Goal: Information Seeking & Learning: Learn about a topic

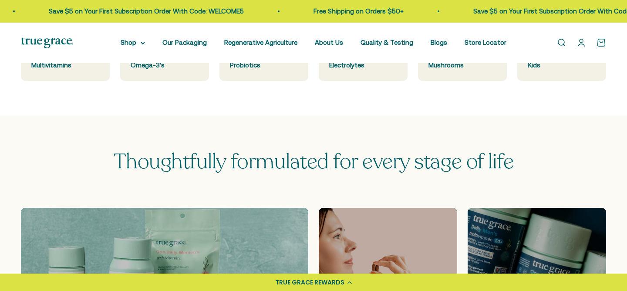
scroll to position [377, 0]
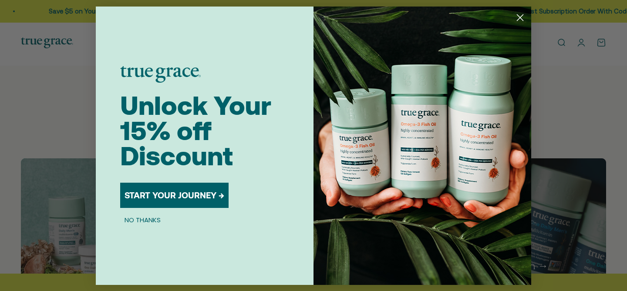
click at [520, 14] on circle "Close dialog" at bounding box center [520, 17] width 14 height 14
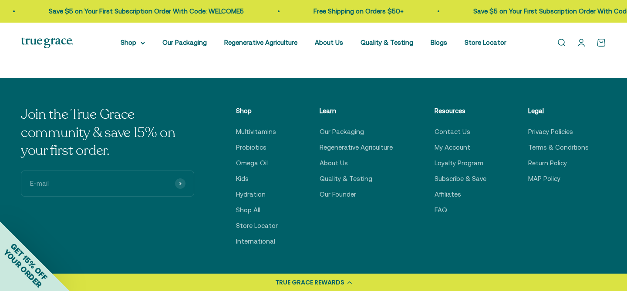
scroll to position [2964, 0]
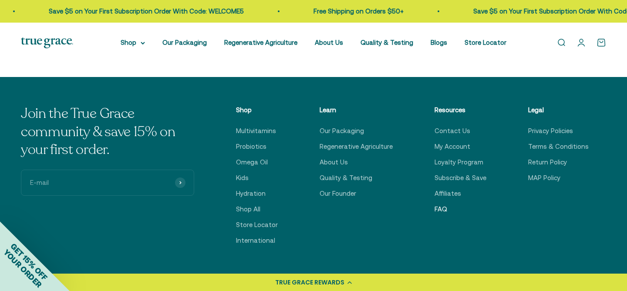
click at [447, 207] on link "FAQ" at bounding box center [441, 209] width 13 height 10
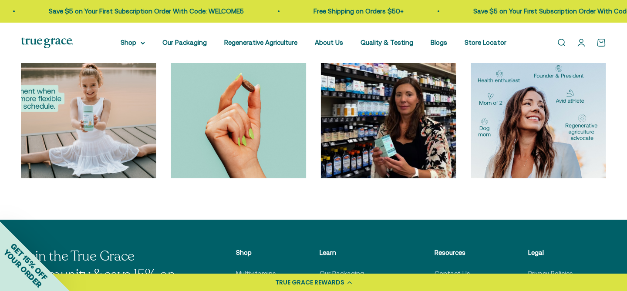
scroll to position [2848, 0]
